Goal: Information Seeking & Learning: Learn about a topic

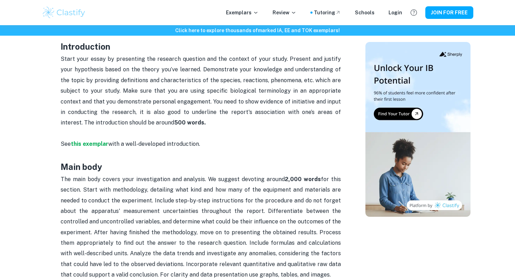
scroll to position [416, 0]
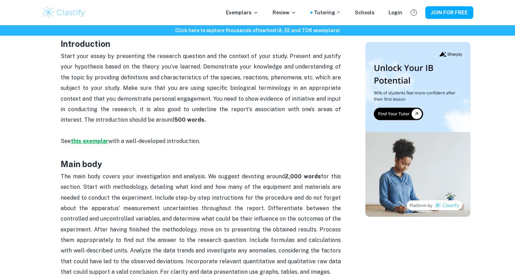
click at [90, 139] on strong "this exemplar" at bounding box center [89, 141] width 37 height 7
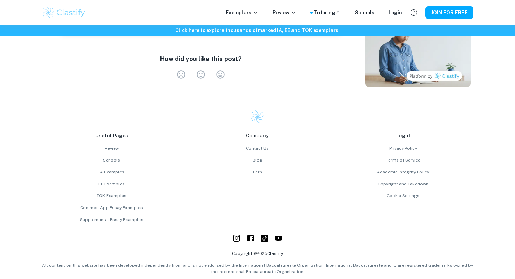
scroll to position [1006, 0]
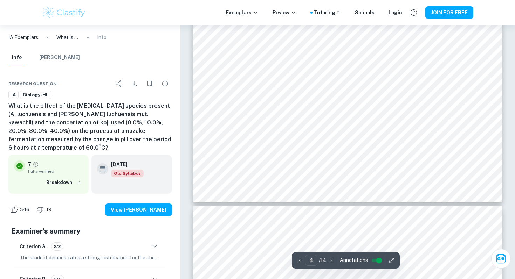
scroll to position [1572, 0]
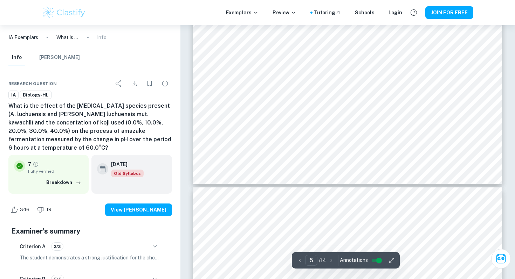
type input "6"
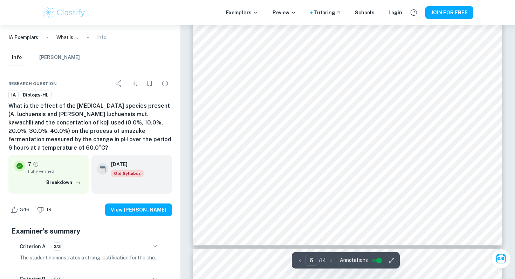
scroll to position [2374, 0]
